Goal: Ask a question

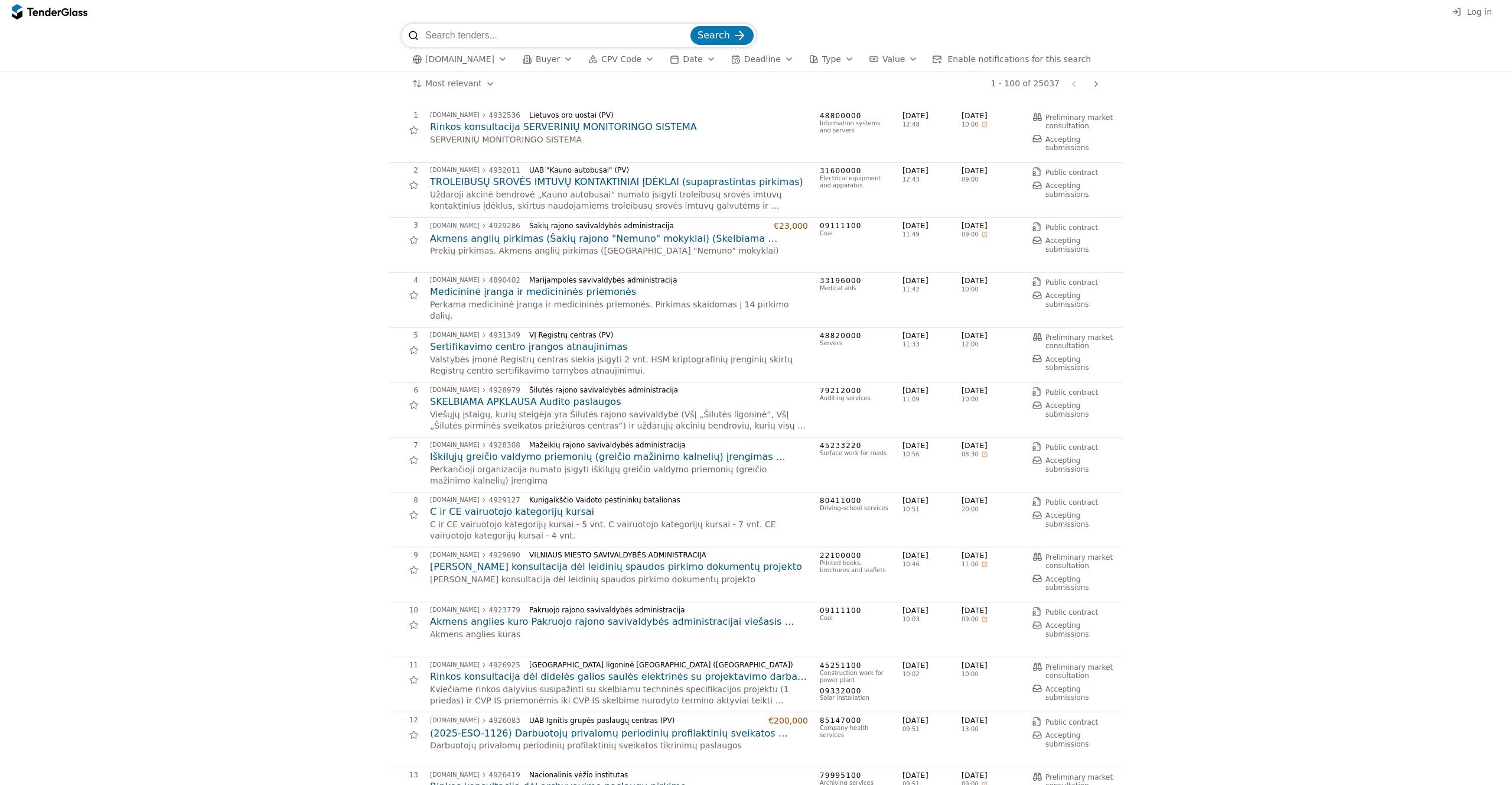
click at [985, 235] on div at bounding box center [985, 234] width 25 height 24
click at [529, 293] on h2 "Medicininė įranga ir medicininės priemonės" at bounding box center [619, 292] width 378 height 13
click at [557, 292] on h2 "Medicininė įranga ir medicininės priemonės" at bounding box center [619, 292] width 378 height 13
click at [580, 294] on h2 "Medicininė įranga ir medicininės priemonės" at bounding box center [619, 292] width 378 height 13
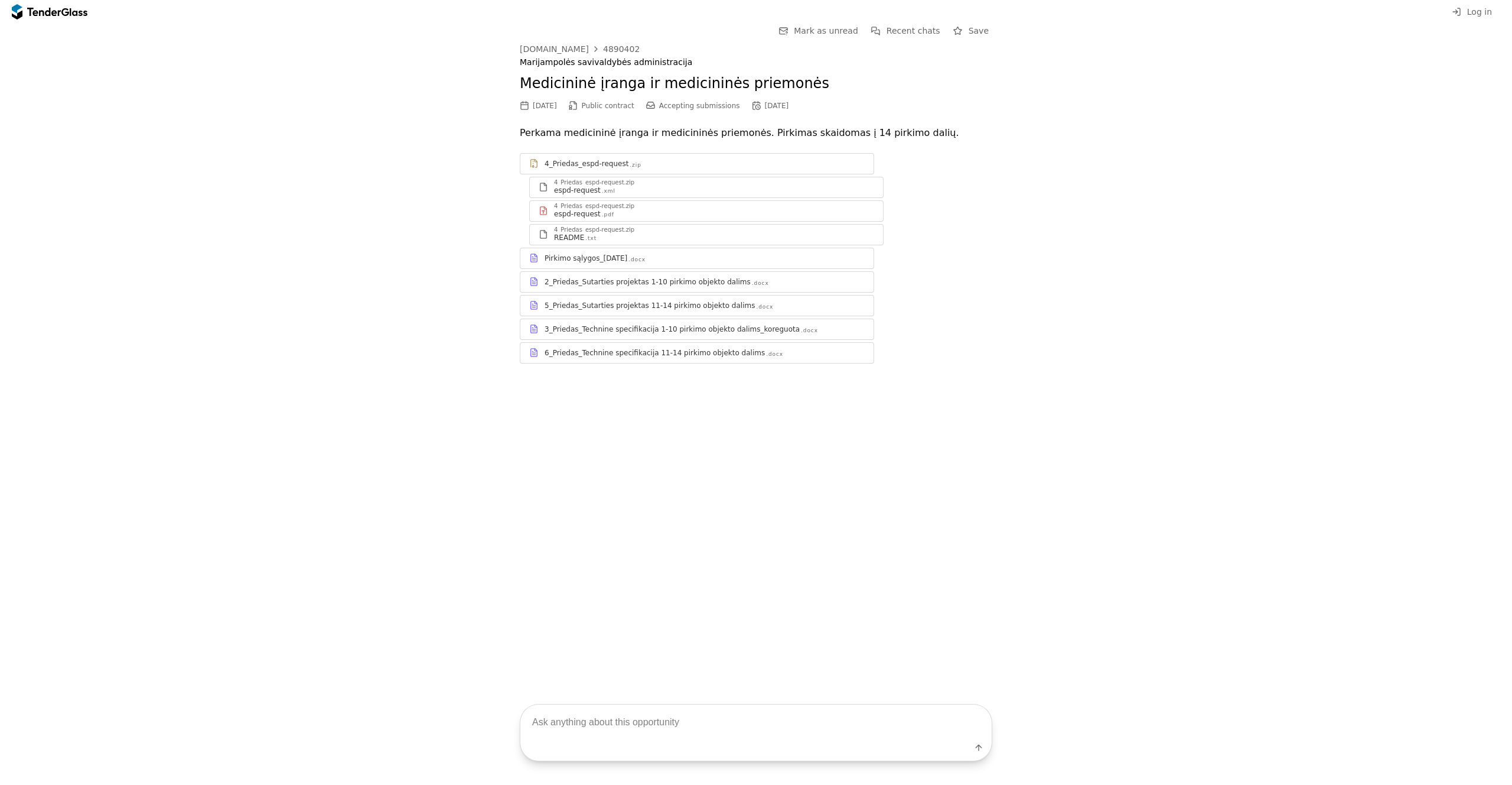
click at [653, 726] on textarea at bounding box center [756, 722] width 472 height 35
type textarea "koks biudžetas?"
click at [705, 256] on div "Pirkimo sąlygos_[DATE]docx" at bounding box center [704, 258] width 321 height 9
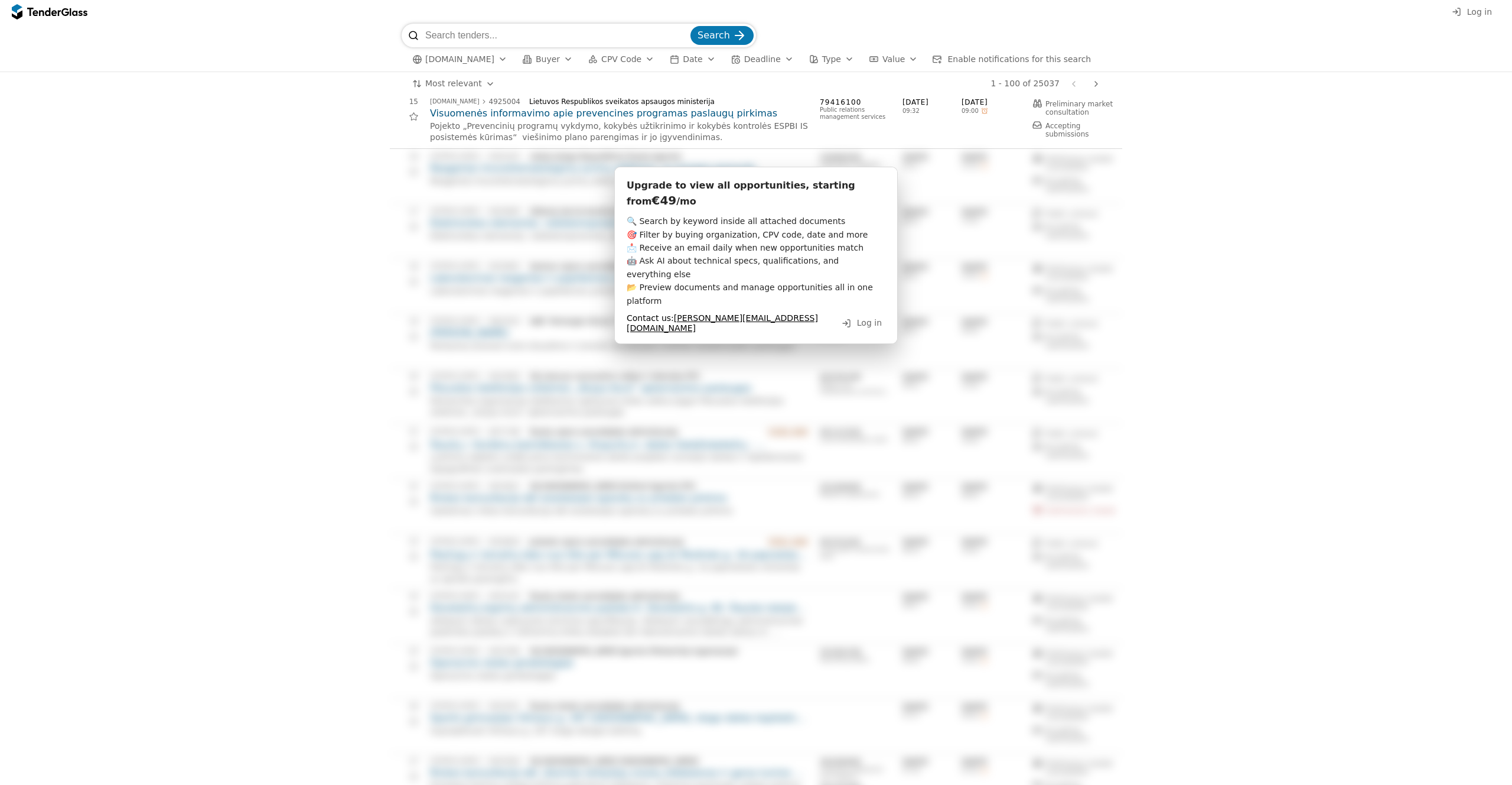
scroll to position [785, 0]
